Goal: Task Accomplishment & Management: Manage account settings

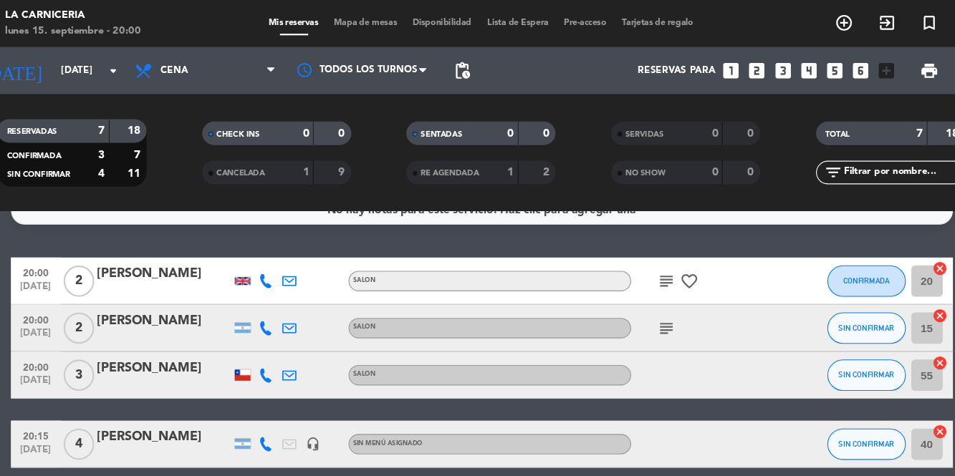
scroll to position [24, 0]
click at [834, 307] on button "SIN CONFIRMAR" at bounding box center [829, 299] width 72 height 29
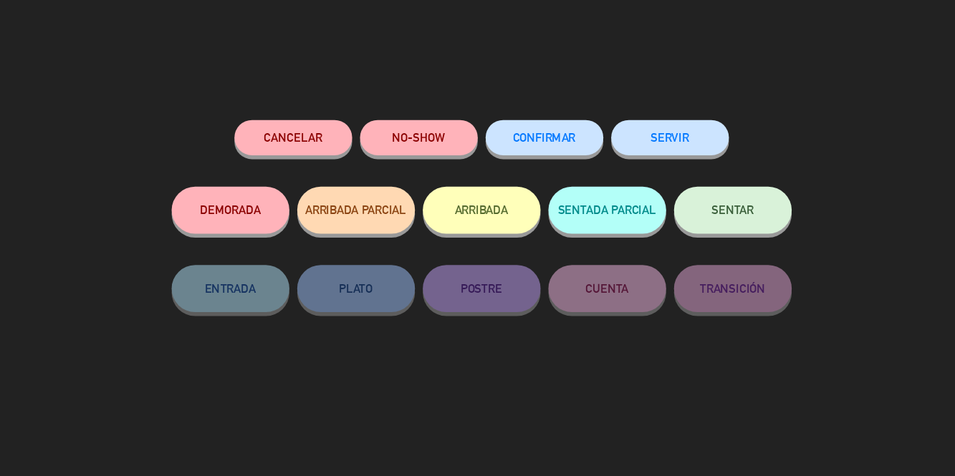
click at [719, 198] on span "SENTAR" at bounding box center [707, 192] width 39 height 12
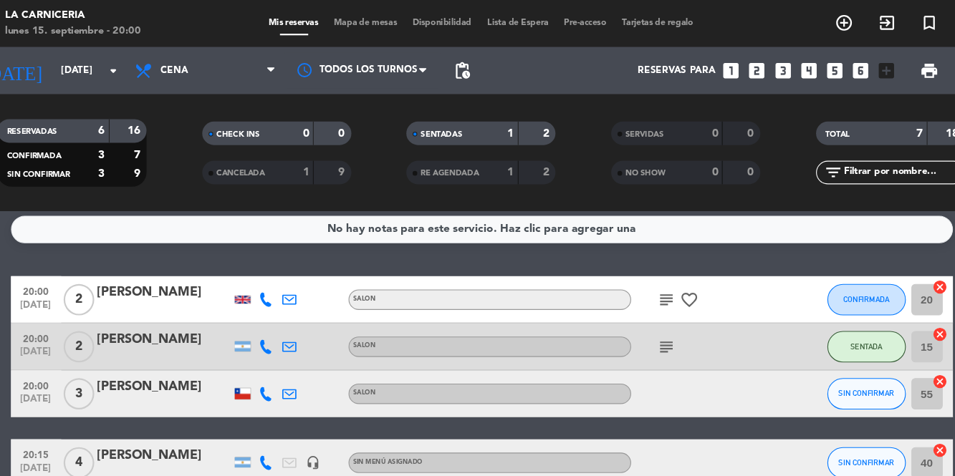
scroll to position [0, 0]
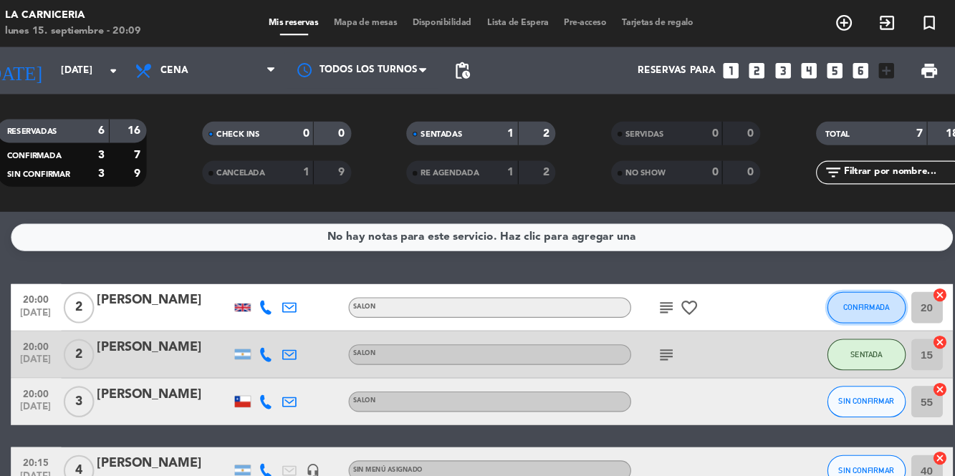
click at [823, 279] on span "CONFIRMADA" at bounding box center [828, 281] width 42 height 8
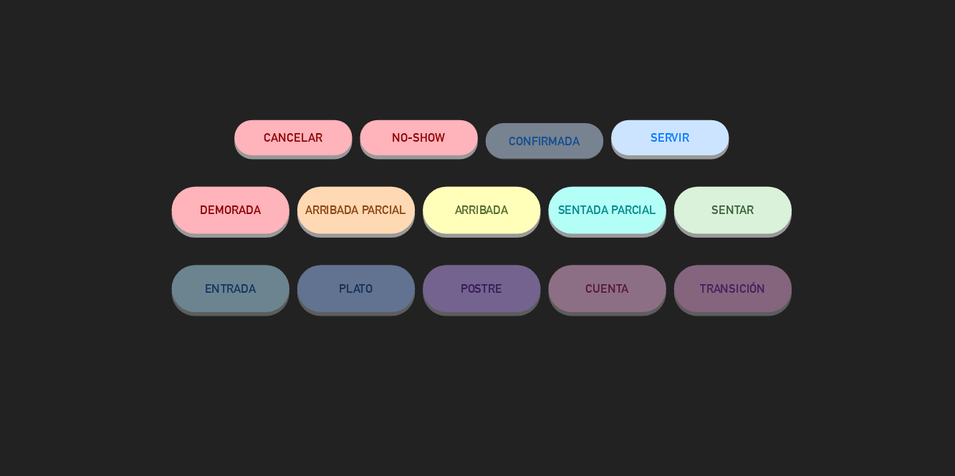
click at [706, 203] on button "SENTAR" at bounding box center [706, 192] width 107 height 43
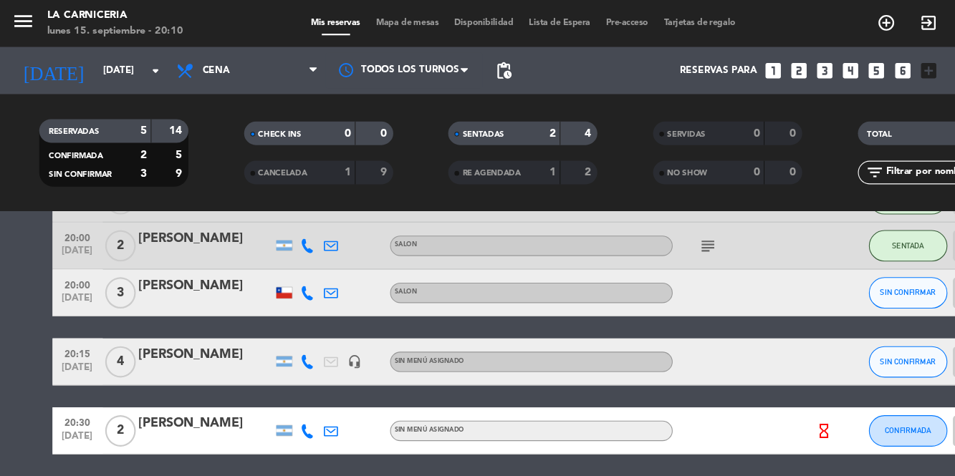
scroll to position [100, 0]
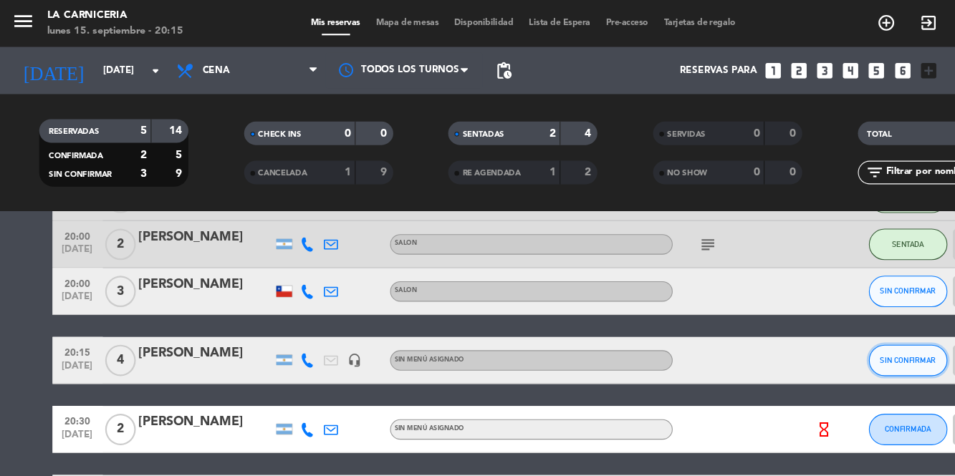
click at [805, 328] on span "SIN CONFIRMAR" at bounding box center [828, 329] width 51 height 8
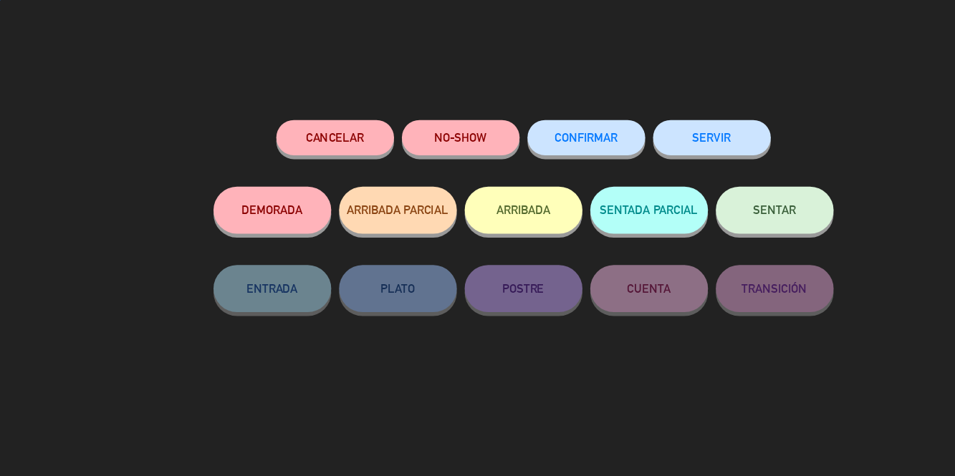
click at [714, 189] on span "SENTAR" at bounding box center [707, 192] width 39 height 12
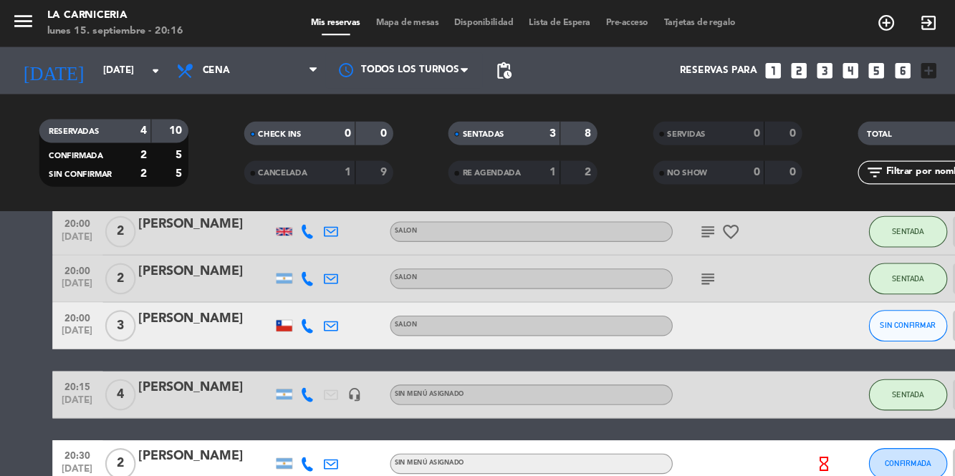
scroll to position [70, 0]
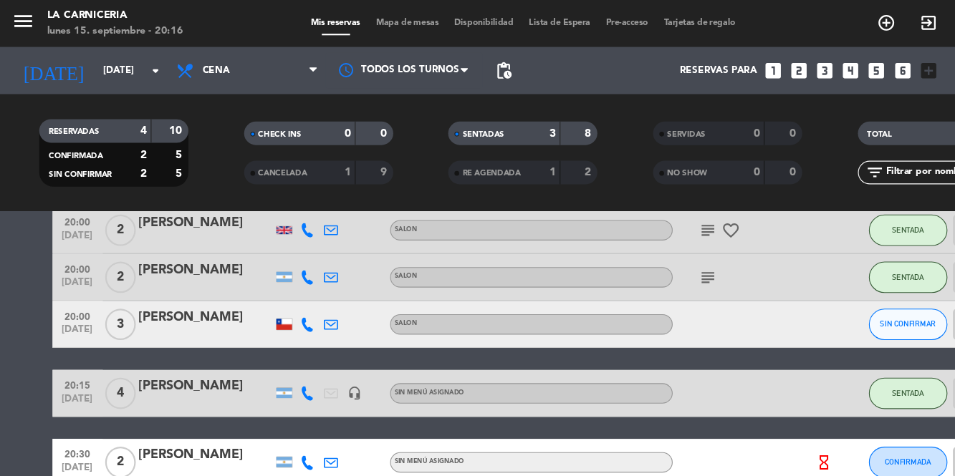
click at [648, 259] on icon "subject" at bounding box center [646, 253] width 17 height 17
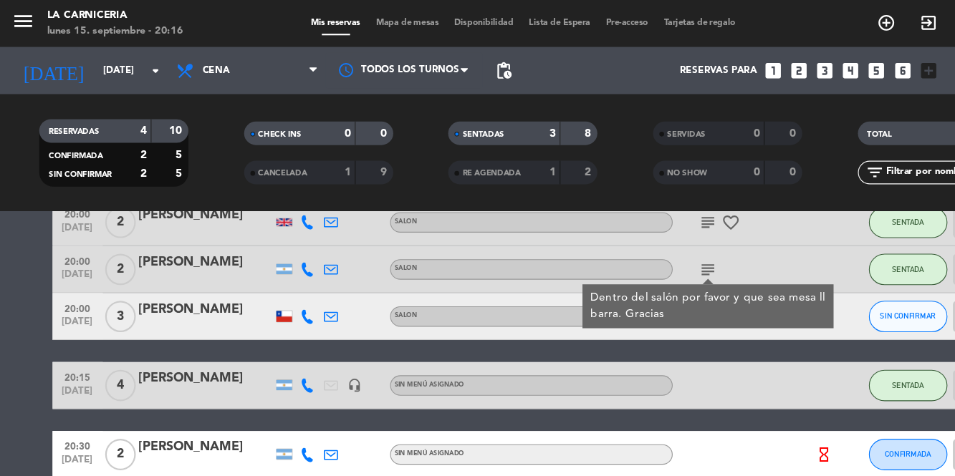
scroll to position [78, 0]
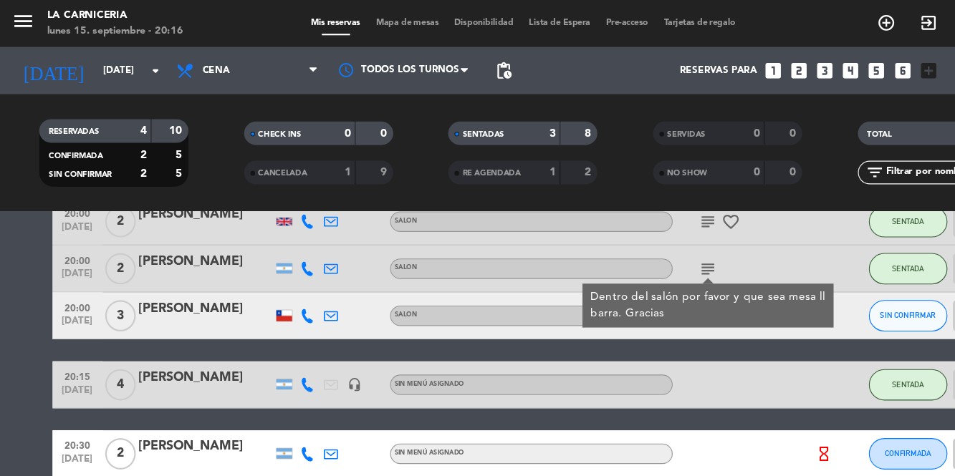
click at [642, 239] on icon "subject" at bounding box center [646, 245] width 17 height 17
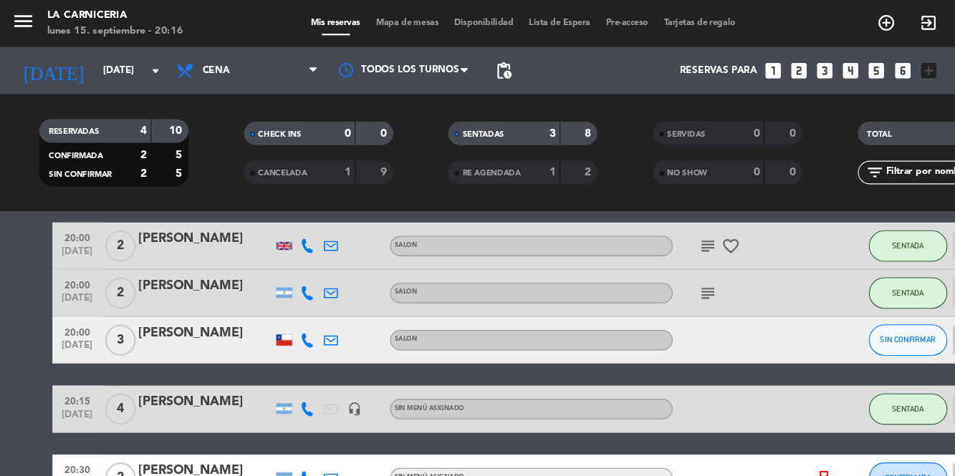
scroll to position [44, 0]
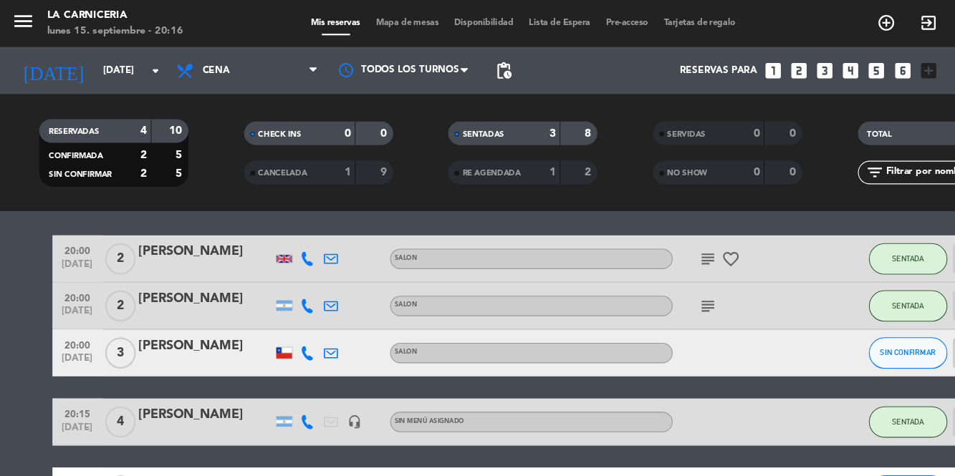
click at [649, 236] on icon "subject" at bounding box center [646, 236] width 17 height 17
click at [706, 273] on div "subject" at bounding box center [678, 279] width 129 height 42
click at [671, 234] on icon "favorite_border" at bounding box center [667, 236] width 17 height 17
click at [699, 292] on div "subject" at bounding box center [678, 279] width 129 height 42
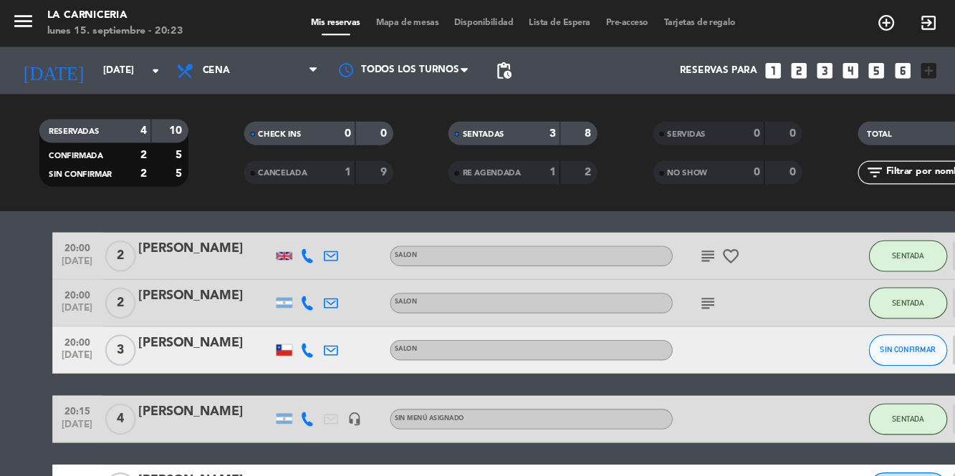
scroll to position [34, 0]
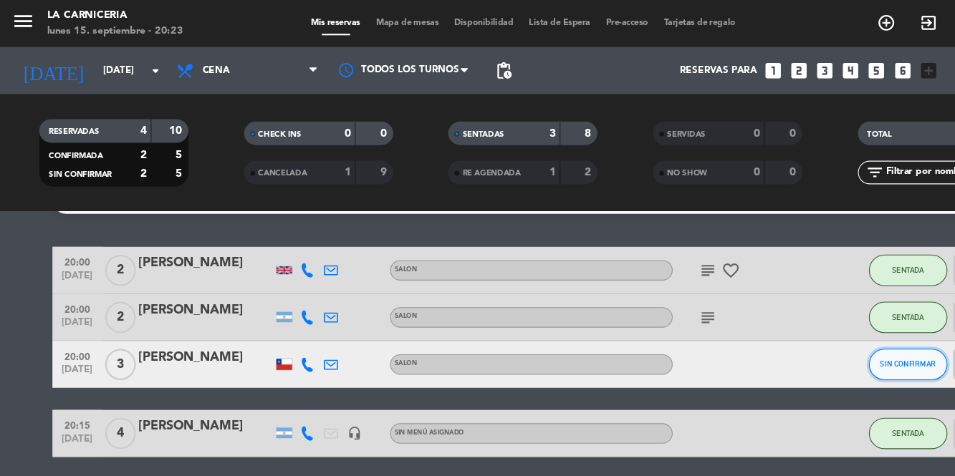
click at [839, 333] on span "SIN CONFIRMAR" at bounding box center [828, 333] width 51 height 8
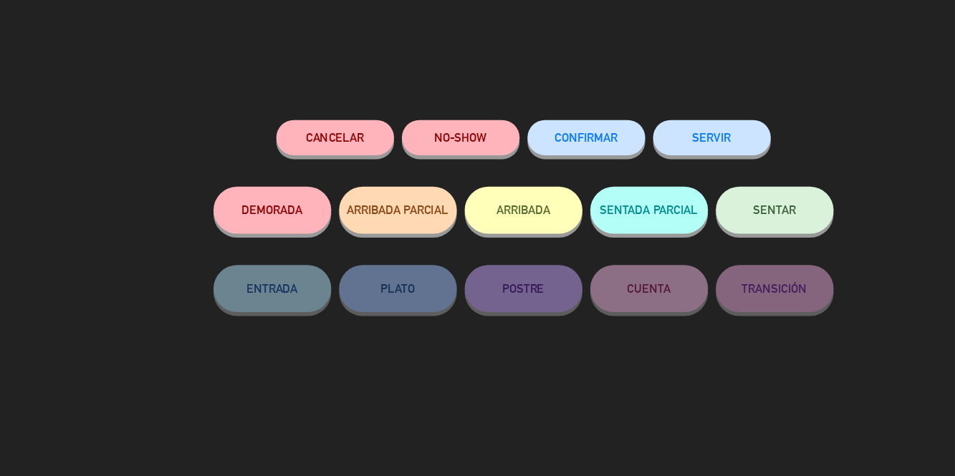
click at [416, 139] on button "NO-SHOW" at bounding box center [420, 126] width 107 height 32
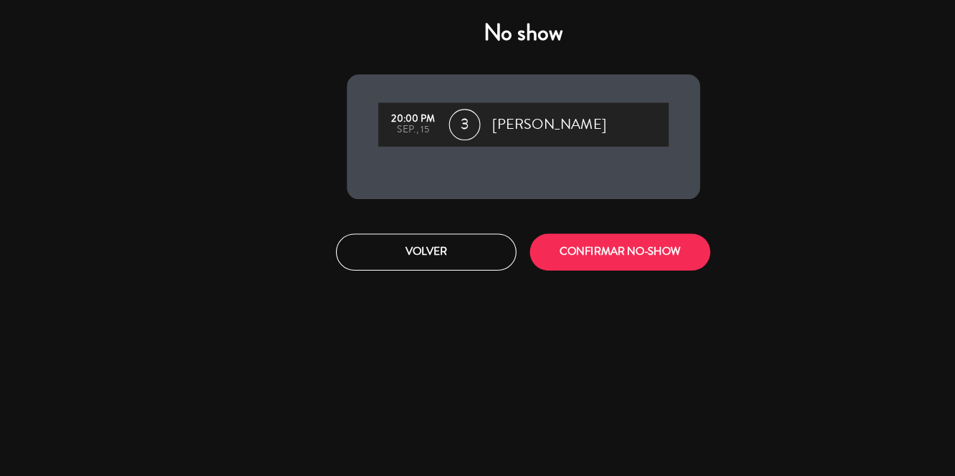
click at [562, 229] on button "CONFIRMAR NO-SHOW" at bounding box center [566, 231] width 165 height 34
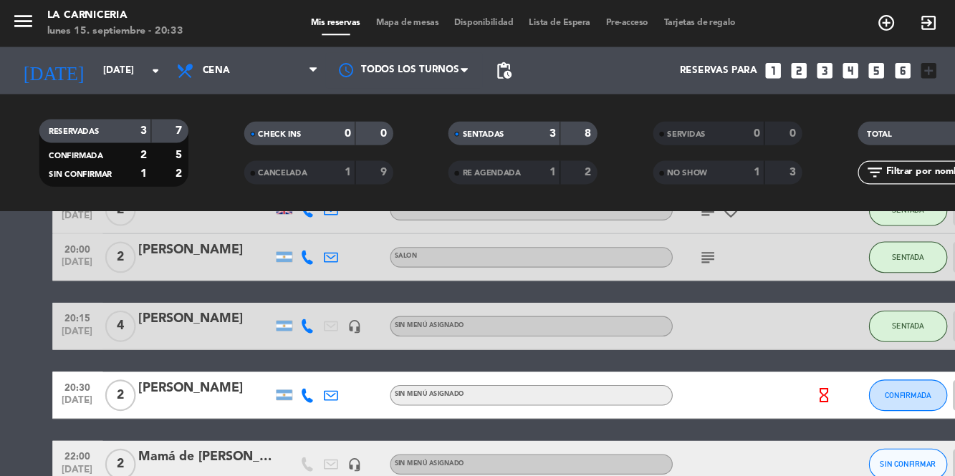
scroll to position [102, 0]
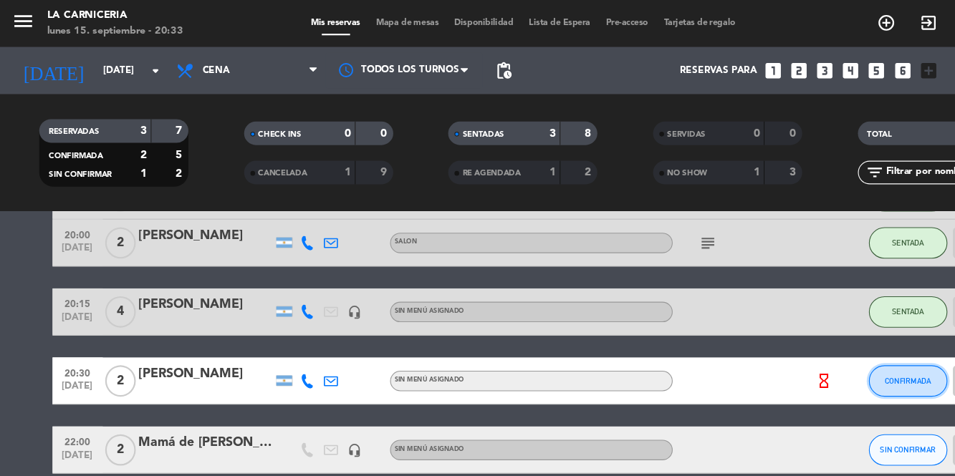
click at [829, 352] on button "CONFIRMADA" at bounding box center [829, 348] width 72 height 29
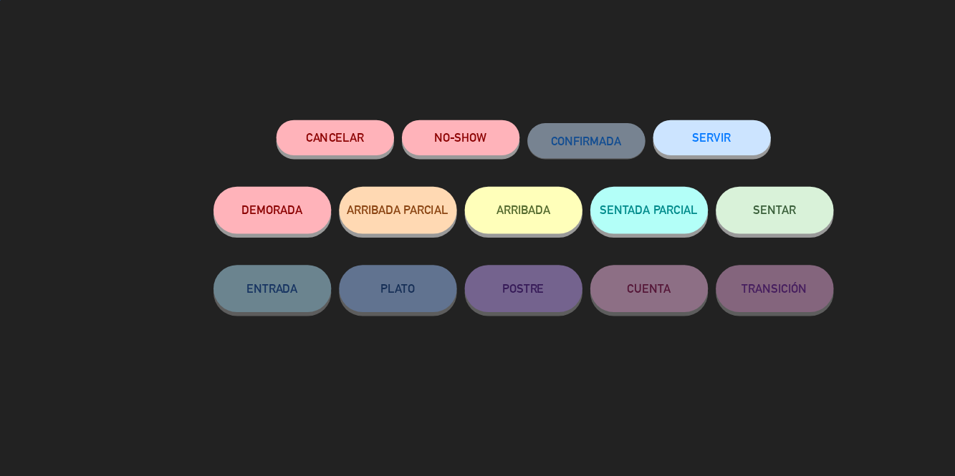
click at [706, 196] on span "SENTAR" at bounding box center [707, 192] width 39 height 12
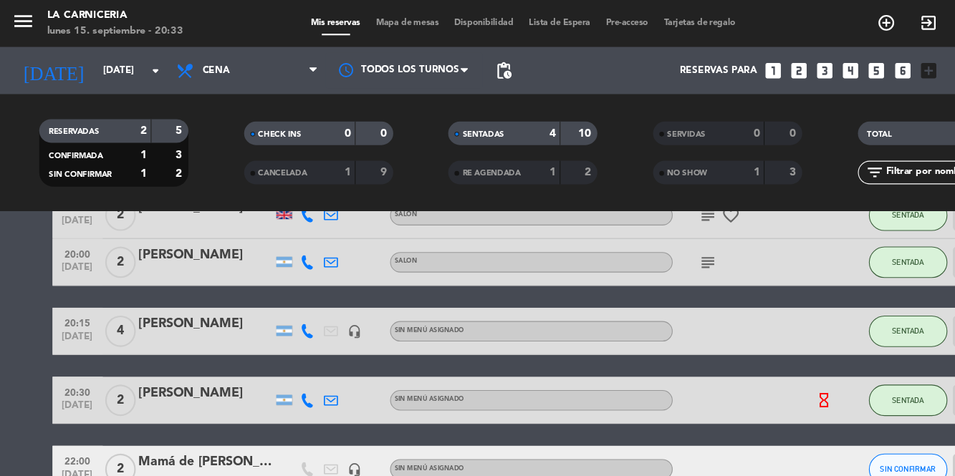
scroll to position [0, 0]
